Goal: Task Accomplishment & Management: Complete application form

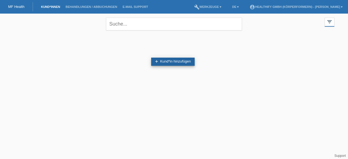
click at [161, 62] on link "add Kund*in hinzufügen" at bounding box center [172, 62] width 43 height 8
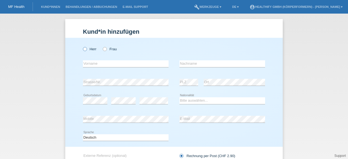
click at [82, 46] on icon at bounding box center [82, 46] width 0 height 0
click at [83, 48] on input "Herr" at bounding box center [85, 49] width 4 height 4
radio input "true"
click at [89, 65] on input "text" at bounding box center [126, 63] width 86 height 7
type input "Dino"
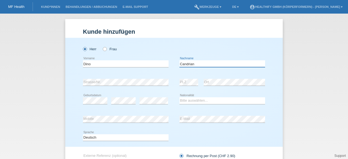
type input "Candrian"
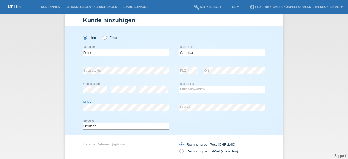
scroll to position [21, 0]
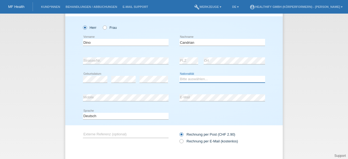
click at [183, 81] on select "Bitte auswählen... Schweiz Deutschland Liechtenstein Österreich ------------ Af…" at bounding box center [222, 79] width 86 height 7
select select "CH"
click at [179, 76] on select "Bitte auswählen... Schweiz Deutschland Liechtenstein Österreich ------------ Af…" at bounding box center [222, 79] width 86 height 7
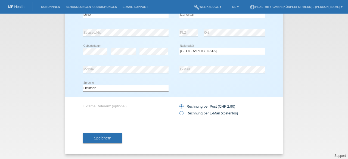
click at [178, 110] on icon at bounding box center [178, 110] width 0 height 0
click at [179, 113] on input "Rechnung per E-Mail (kostenlos)" at bounding box center [181, 114] width 4 height 7
radio input "true"
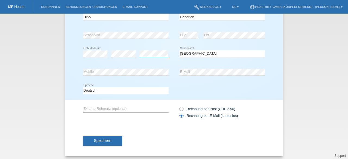
scroll to position [48, 0]
click at [101, 140] on span "Speichern" at bounding box center [102, 140] width 17 height 4
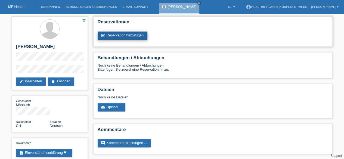
click at [116, 37] on link "post_add Reservation hinzufügen" at bounding box center [123, 36] width 50 height 8
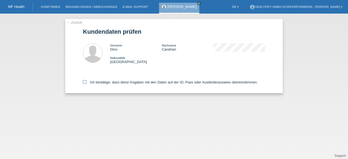
click at [85, 81] on icon at bounding box center [85, 82] width 4 height 4
click at [85, 81] on input "Ich bestätige, dass diese Angaben mit den Daten auf der ID, Pass oder Ausländer…" at bounding box center [85, 82] width 4 height 4
checkbox input "true"
